Goal: Answer question/provide support: Share knowledge or assist other users

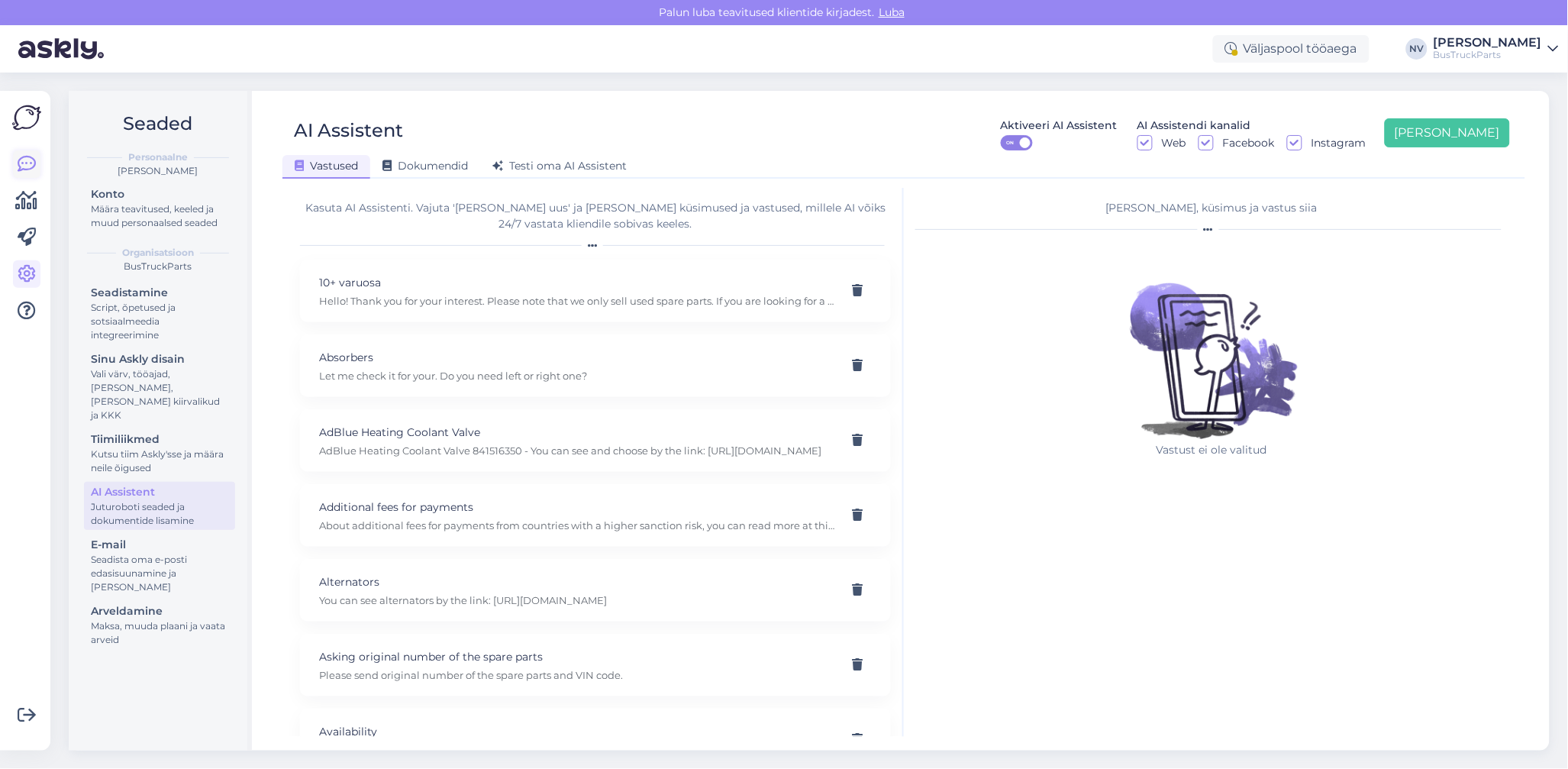
click at [29, 156] on icon at bounding box center [26, 163] width 18 height 18
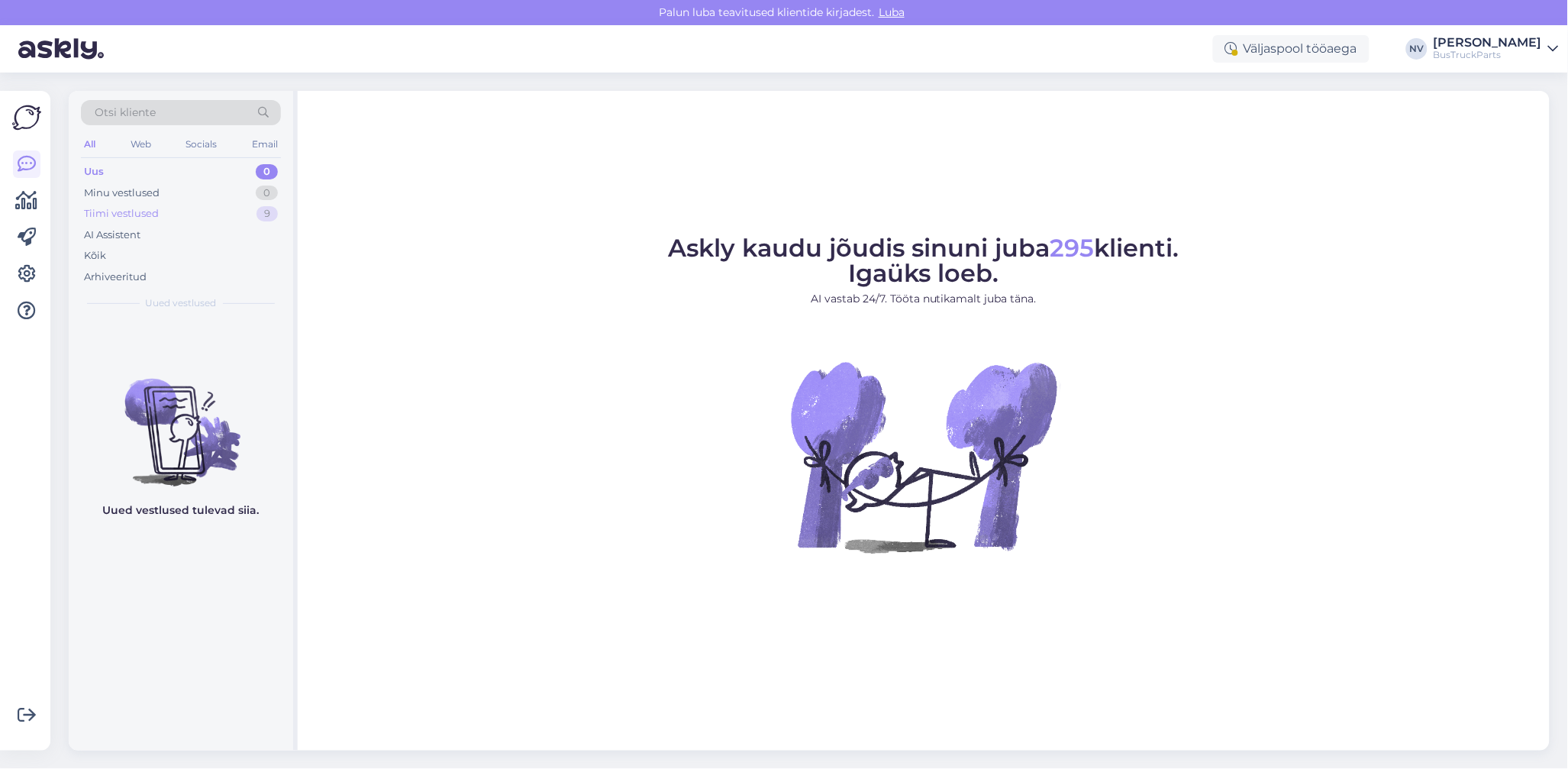
click at [123, 214] on div "Tiimi vestlused" at bounding box center [121, 214] width 75 height 15
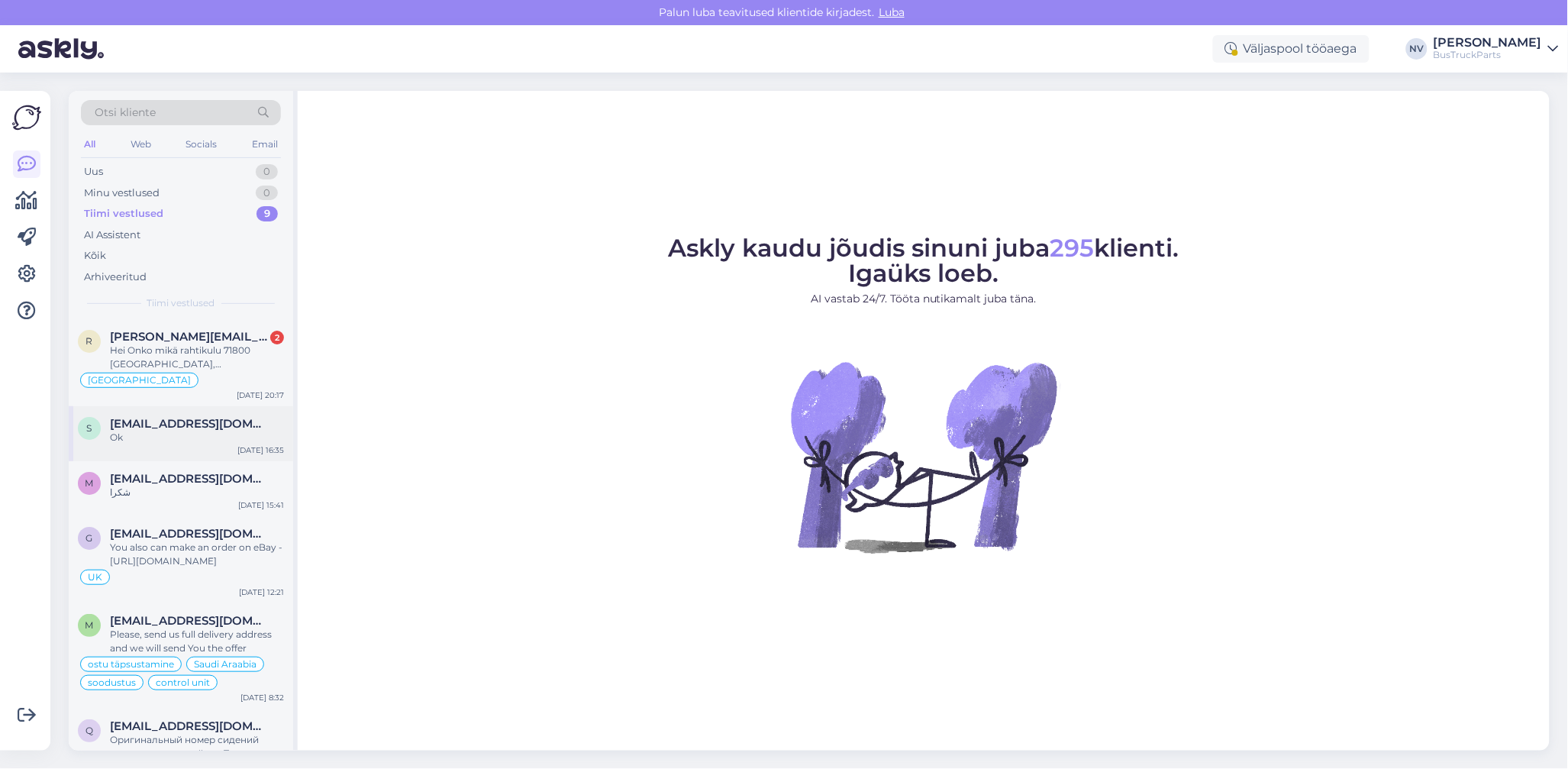
click at [181, 421] on span "[EMAIL_ADDRESS][DOMAIN_NAME]" at bounding box center [189, 423] width 159 height 13
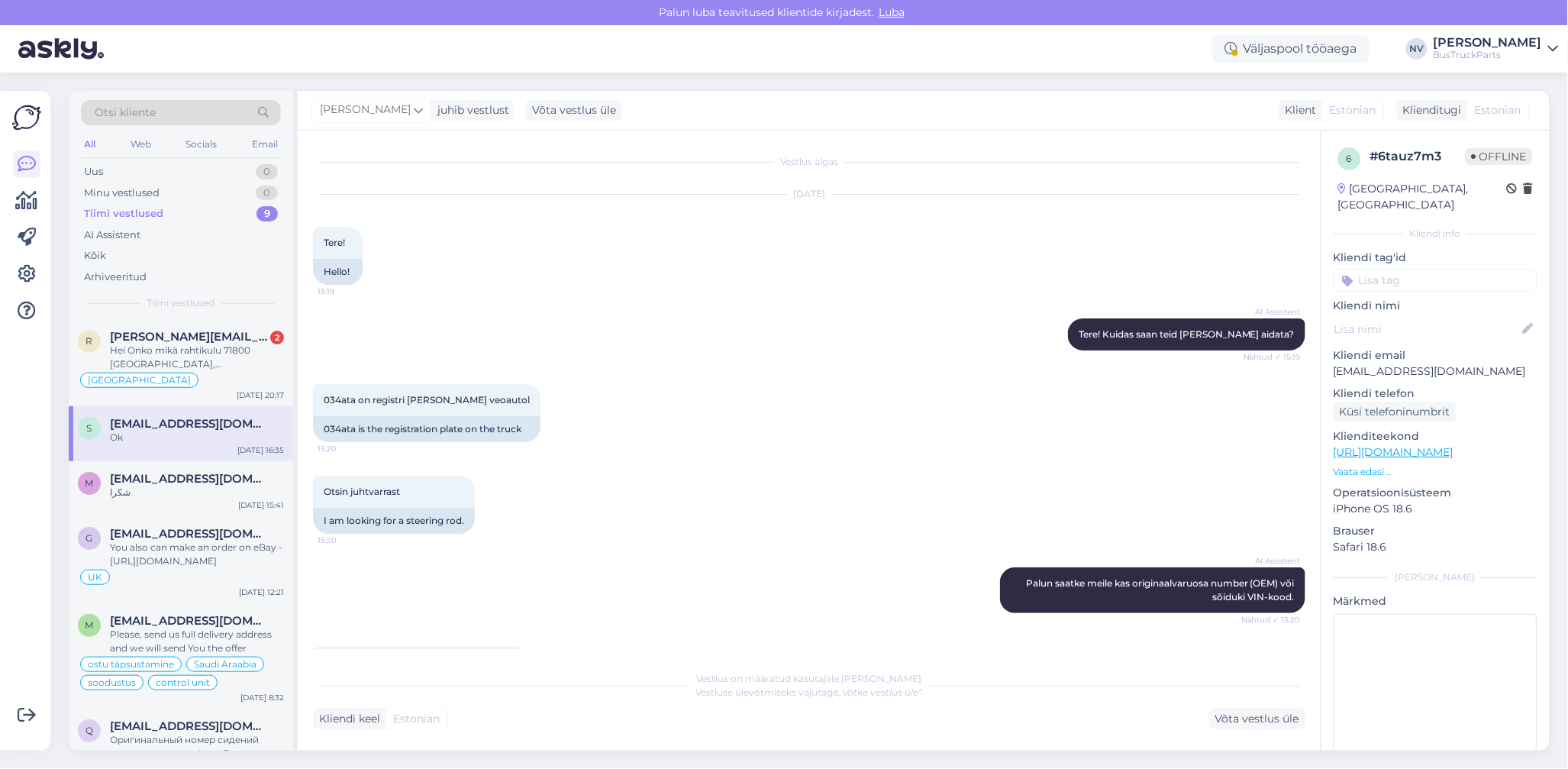
scroll to position [1684, 0]
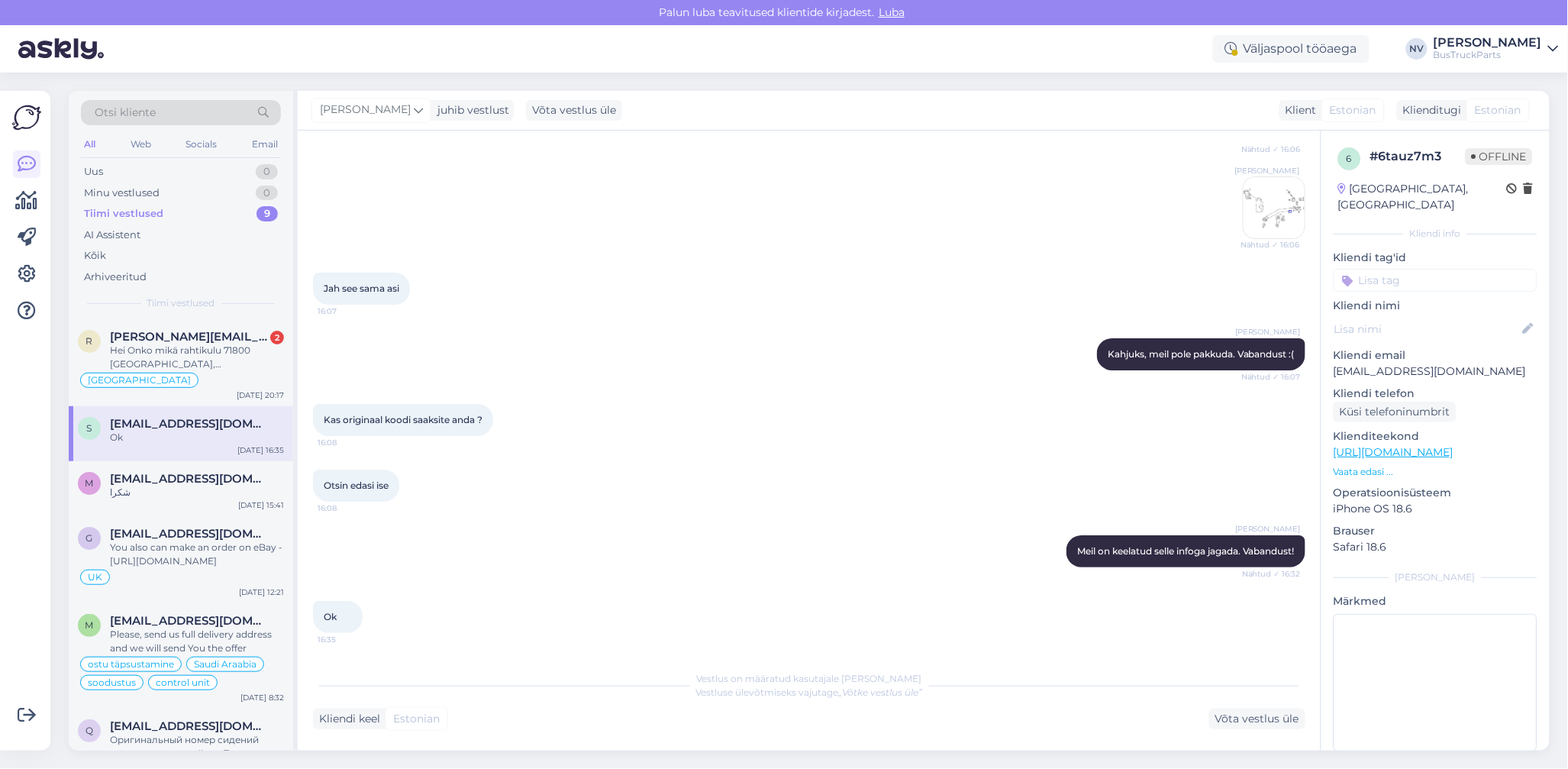
click at [1419, 269] on input at bounding box center [1435, 280] width 204 height 23
type input "Eesti"
click at [1496, 316] on span "Eesti" at bounding box center [1506, 321] width 22 height 9
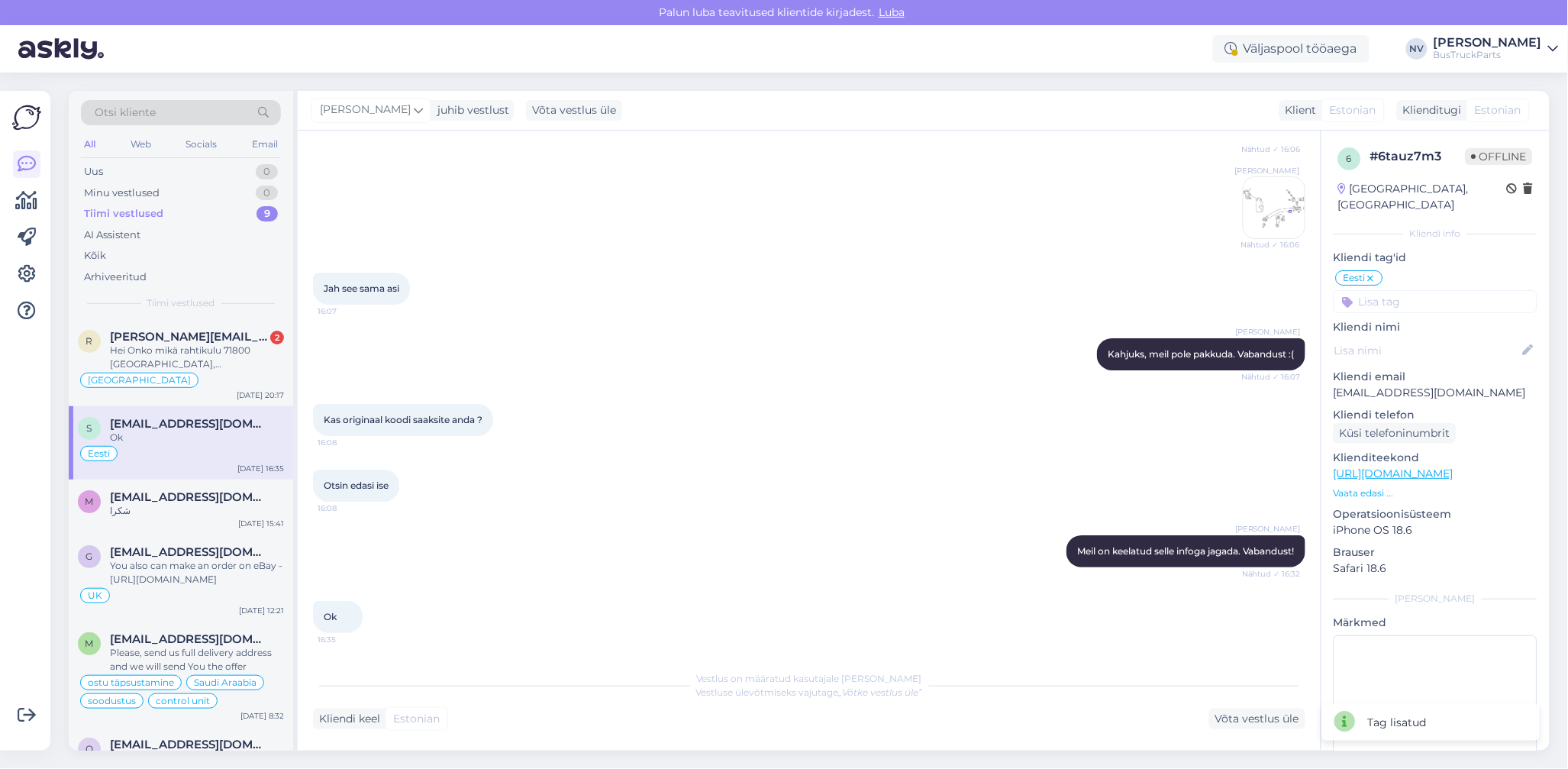
click at [1400, 290] on input at bounding box center [1435, 301] width 204 height 23
type input "pole"
click at [1421, 356] on span "pole osa pakkuda" at bounding box center [1436, 361] width 80 height 9
click at [190, 514] on div "شكرا" at bounding box center [197, 511] width 174 height 13
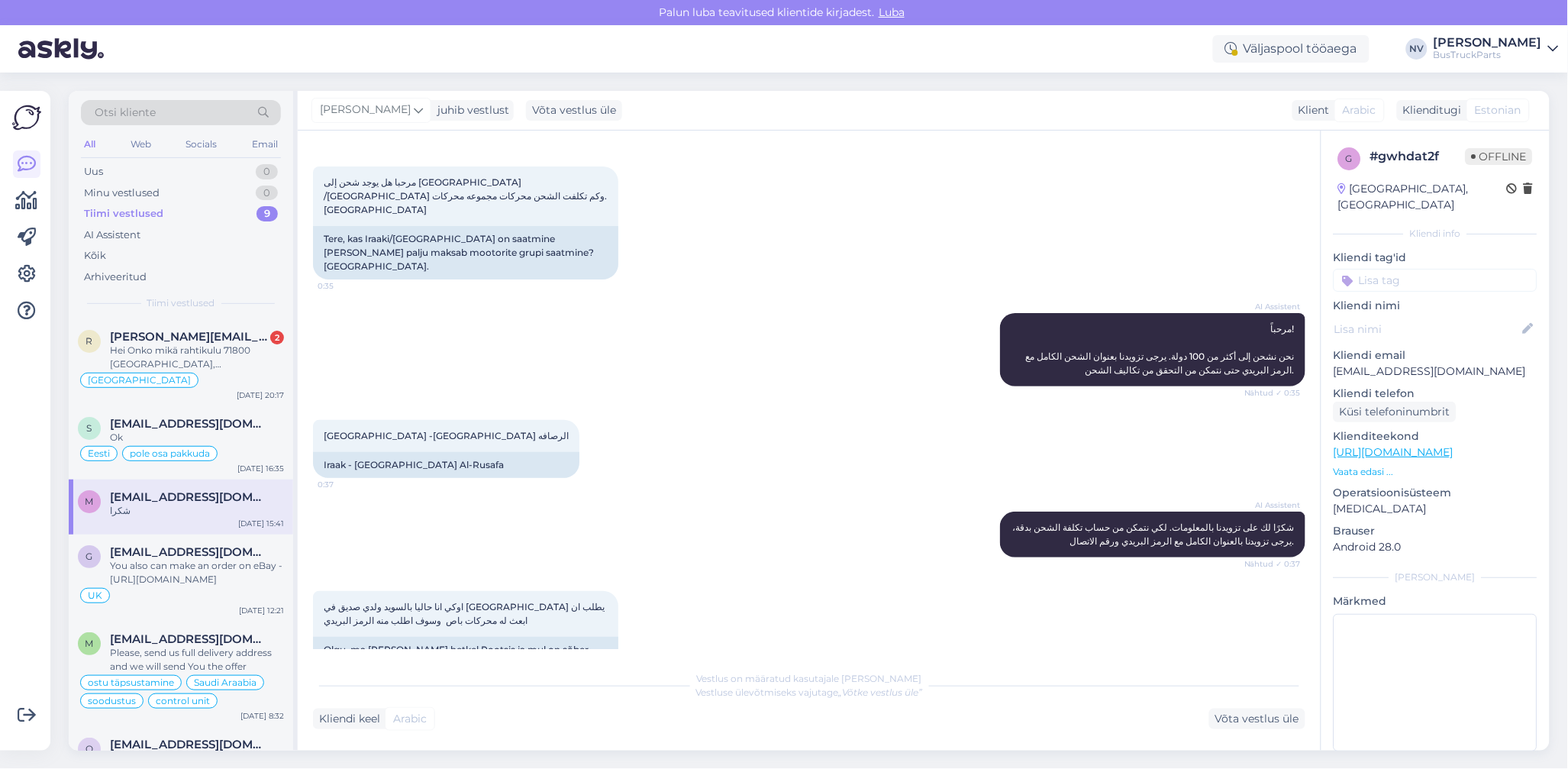
scroll to position [0, 0]
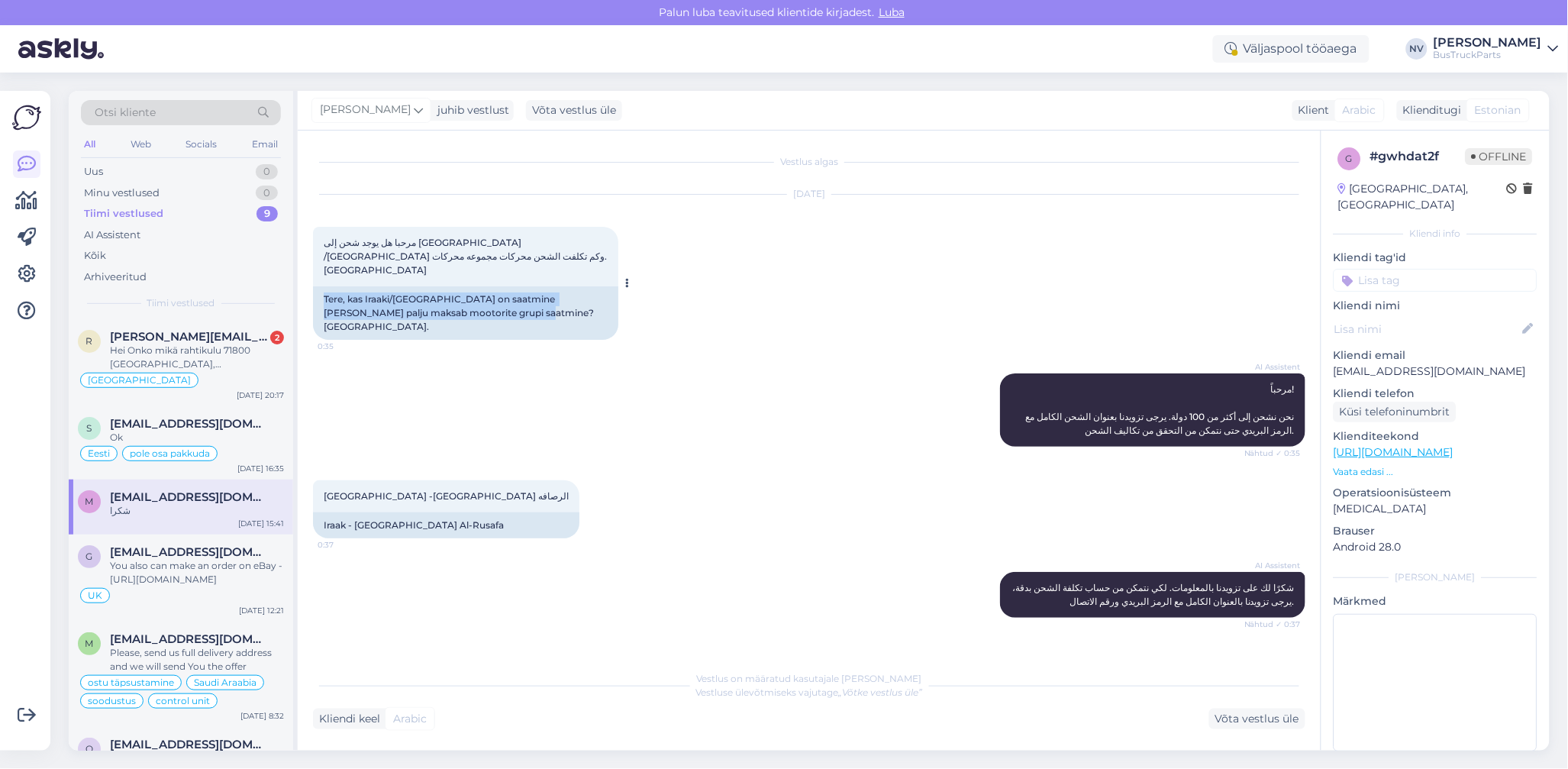
drag, startPoint x: 325, startPoint y: 286, endPoint x: 493, endPoint y: 306, distance: 169.2
click at [493, 306] on div "Tere, kas Iraaki/[GEOGRAPHIC_DATA] on saatmine [PERSON_NAME] palju maksab mooto…" at bounding box center [466, 312] width 306 height 53
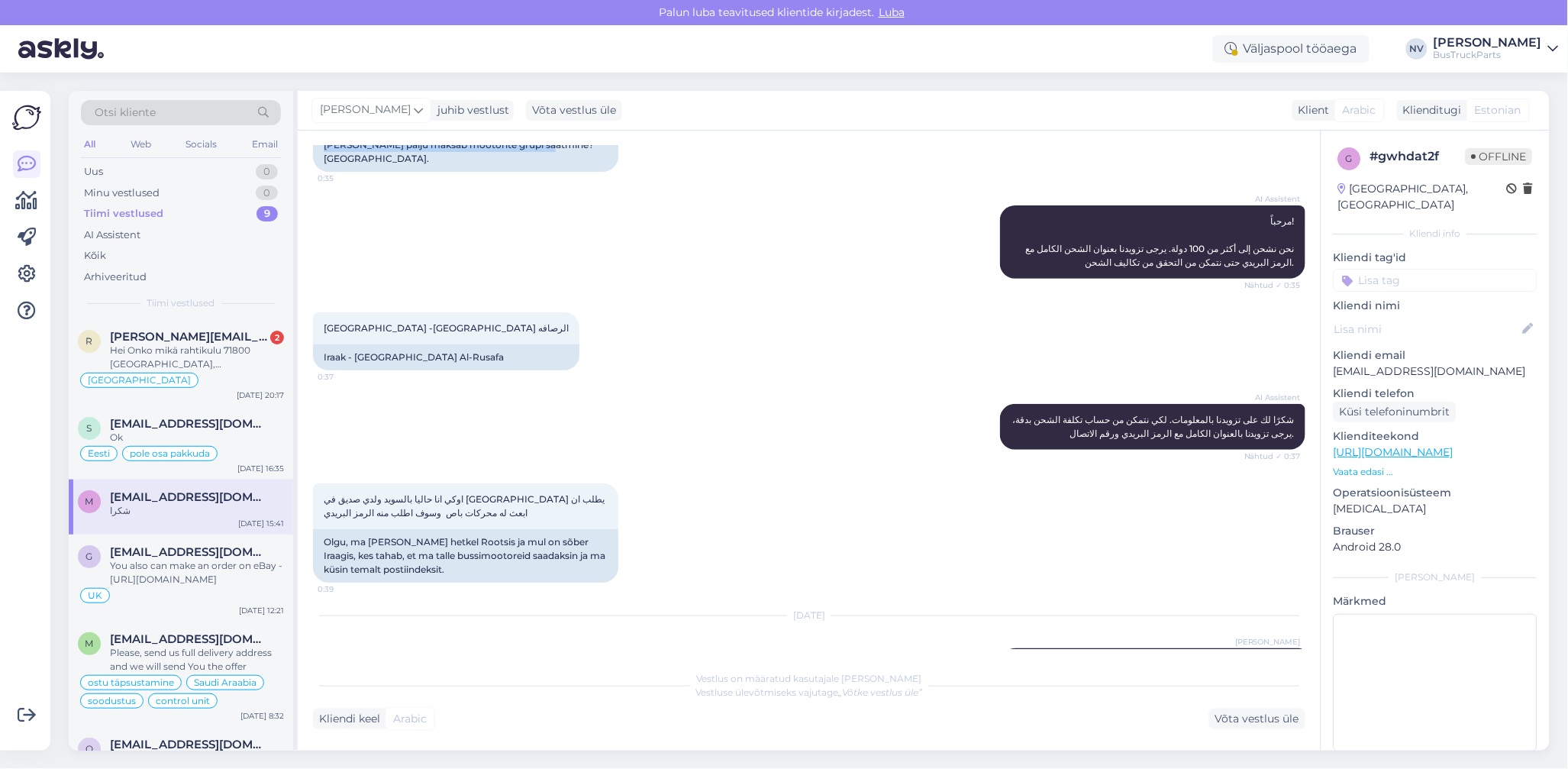
scroll to position [203, 0]
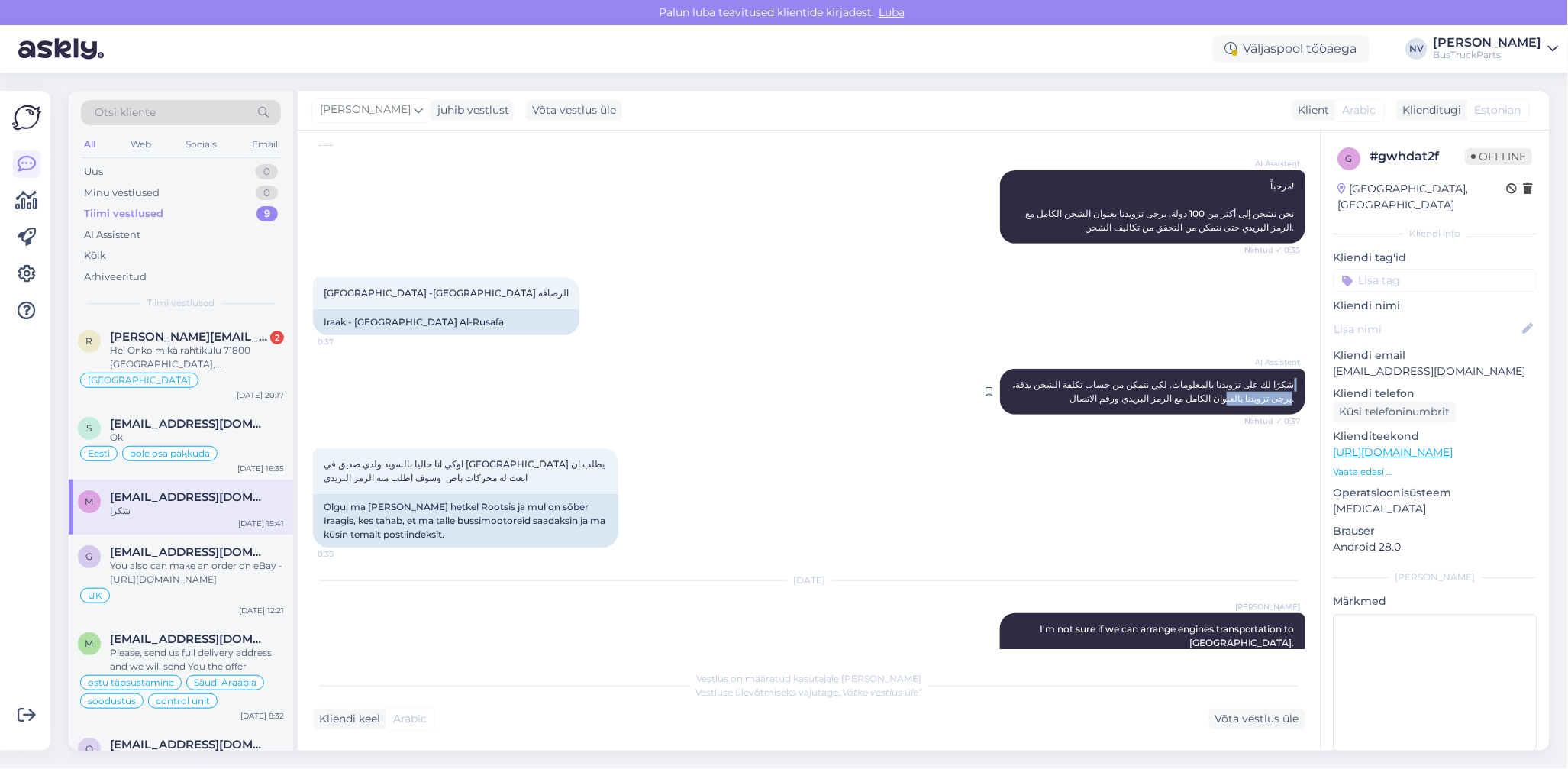
drag, startPoint x: 999, startPoint y: 352, endPoint x: 1209, endPoint y: 375, distance: 211.3
click at [1209, 375] on div "AI Assistent شكرًا لك على تزويدنا بالمعلومات. لكي نتمكن من حساب تكلفة الشحن بدق…" at bounding box center [1153, 391] width 306 height 46
click at [1000, 368] on div "AI Assistent شكرًا لك على تزويدنا بالمعلومات. لكي نتمكن من حساب تكلفة الشحن بدق…" at bounding box center [1153, 391] width 306 height 46
drag, startPoint x: 1002, startPoint y: 350, endPoint x: 1258, endPoint y: 376, distance: 257.3
click at [1258, 376] on div "AI Assistent شكرًا لك على تزويدنا بالمعلومات. لكي نتمكن من حساب تكلفة الشحن بدق…" at bounding box center [1153, 391] width 306 height 46
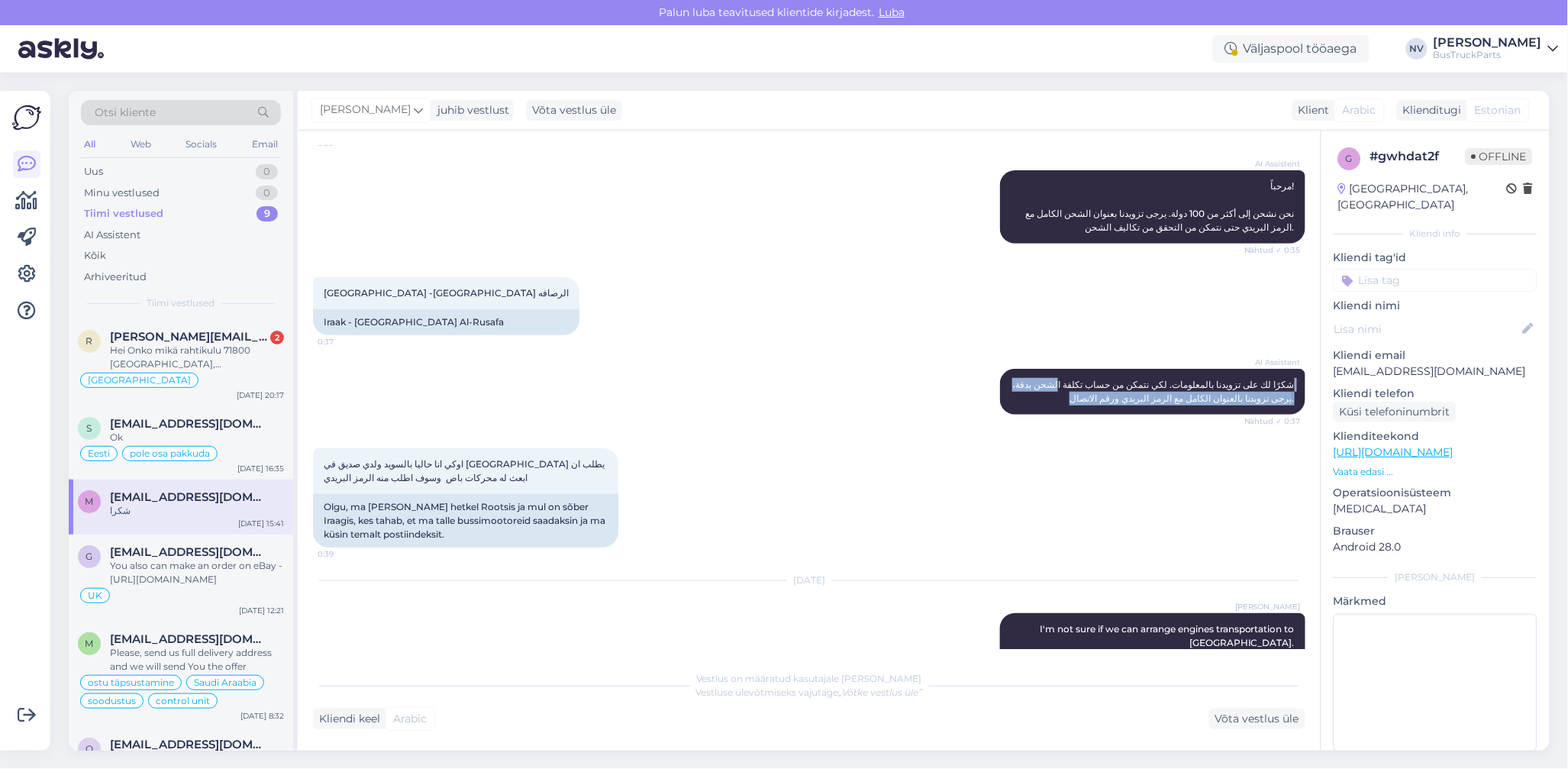
drag, startPoint x: 1258, startPoint y: 376, endPoint x: 1047, endPoint y: 333, distance: 215.3
click at [1047, 352] on div "AI Assistent شكرًا لك على تزويدنا بالمعلومات. لكي نتمكن من حساب تكلفة الشحن بدق…" at bounding box center [809, 392] width 992 height 80
click at [1422, 269] on input at bounding box center [1435, 280] width 204 height 23
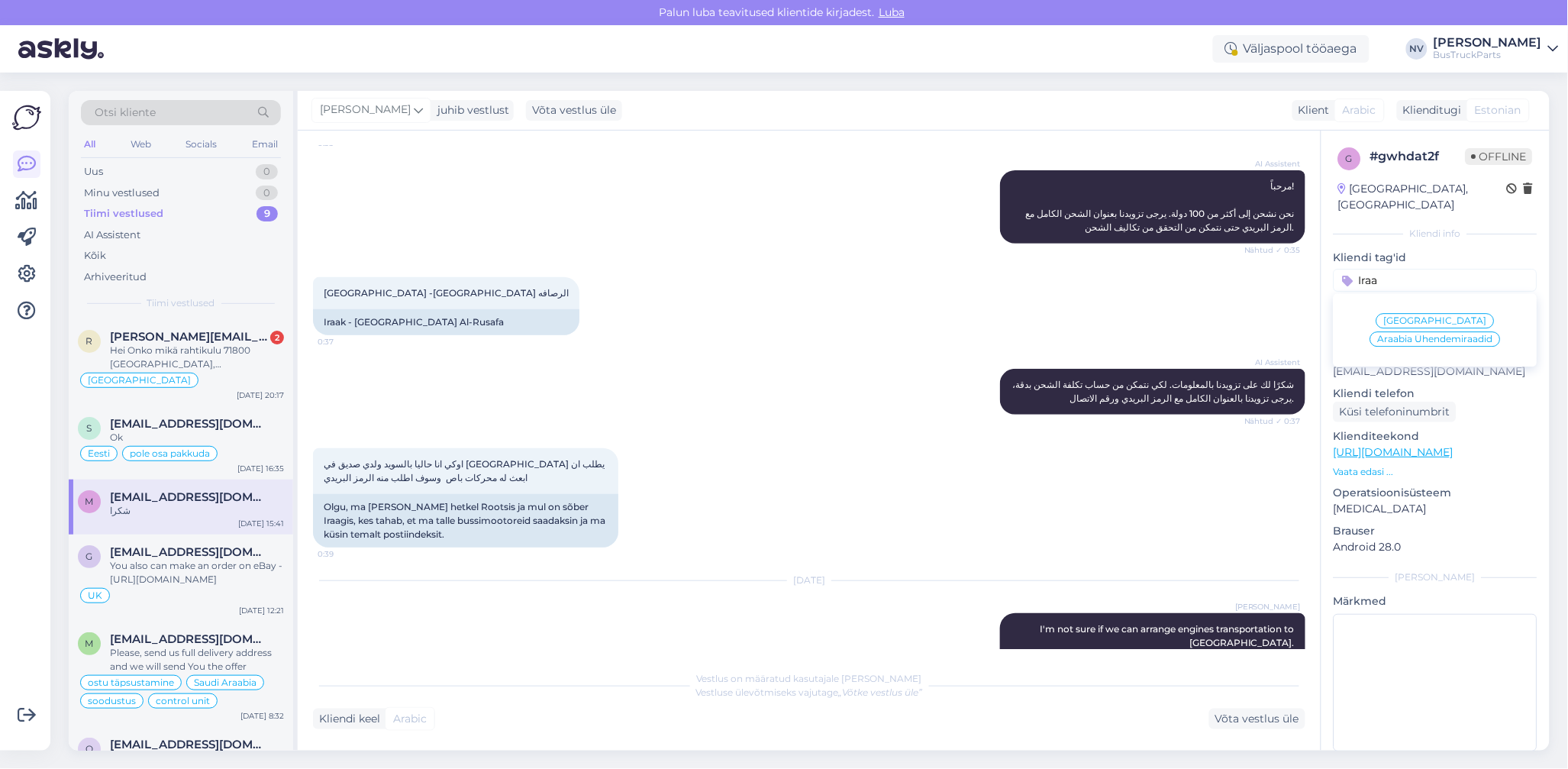
type input "Iraak"
